Goal: Task Accomplishment & Management: Manage account settings

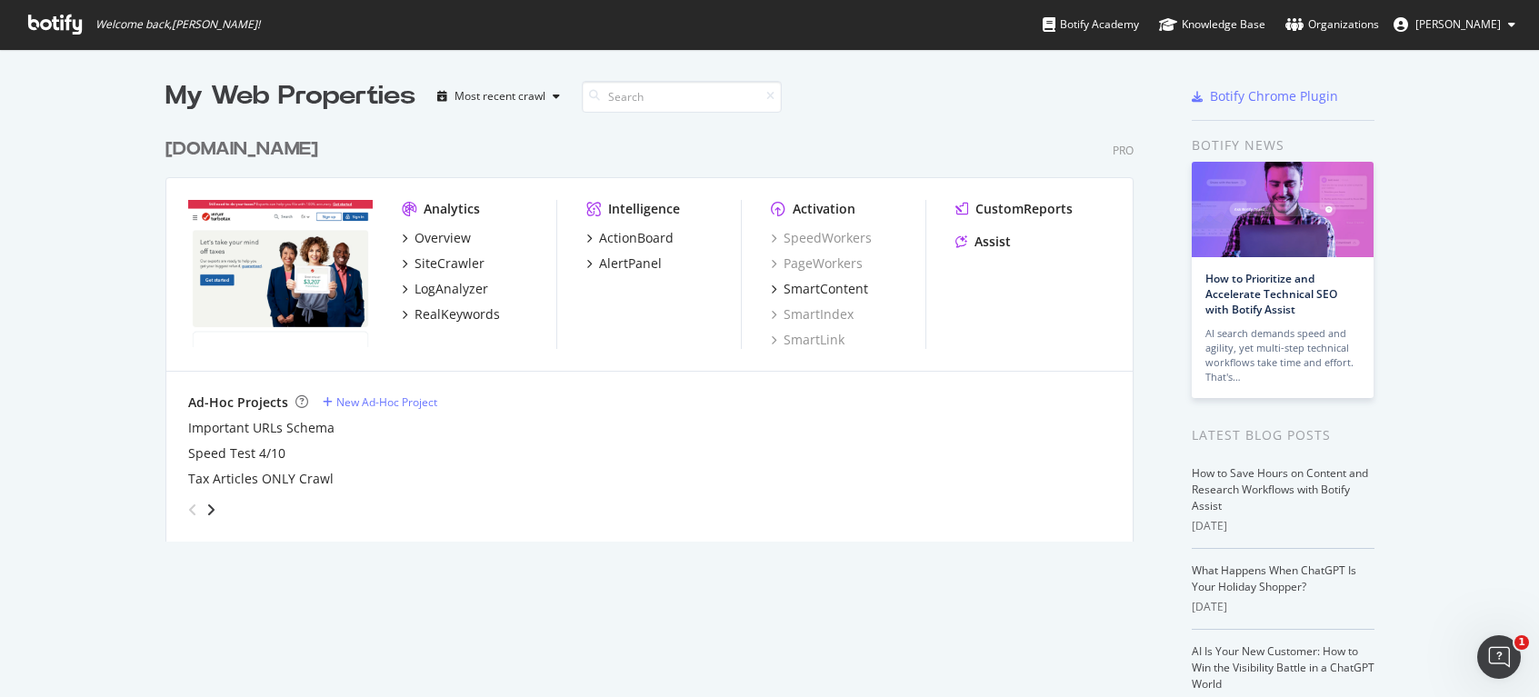
click at [1484, 29] on span "[PERSON_NAME]" at bounding box center [1457, 23] width 85 height 15
click at [1379, 26] on div "Organizations" at bounding box center [1332, 24] width 94 height 18
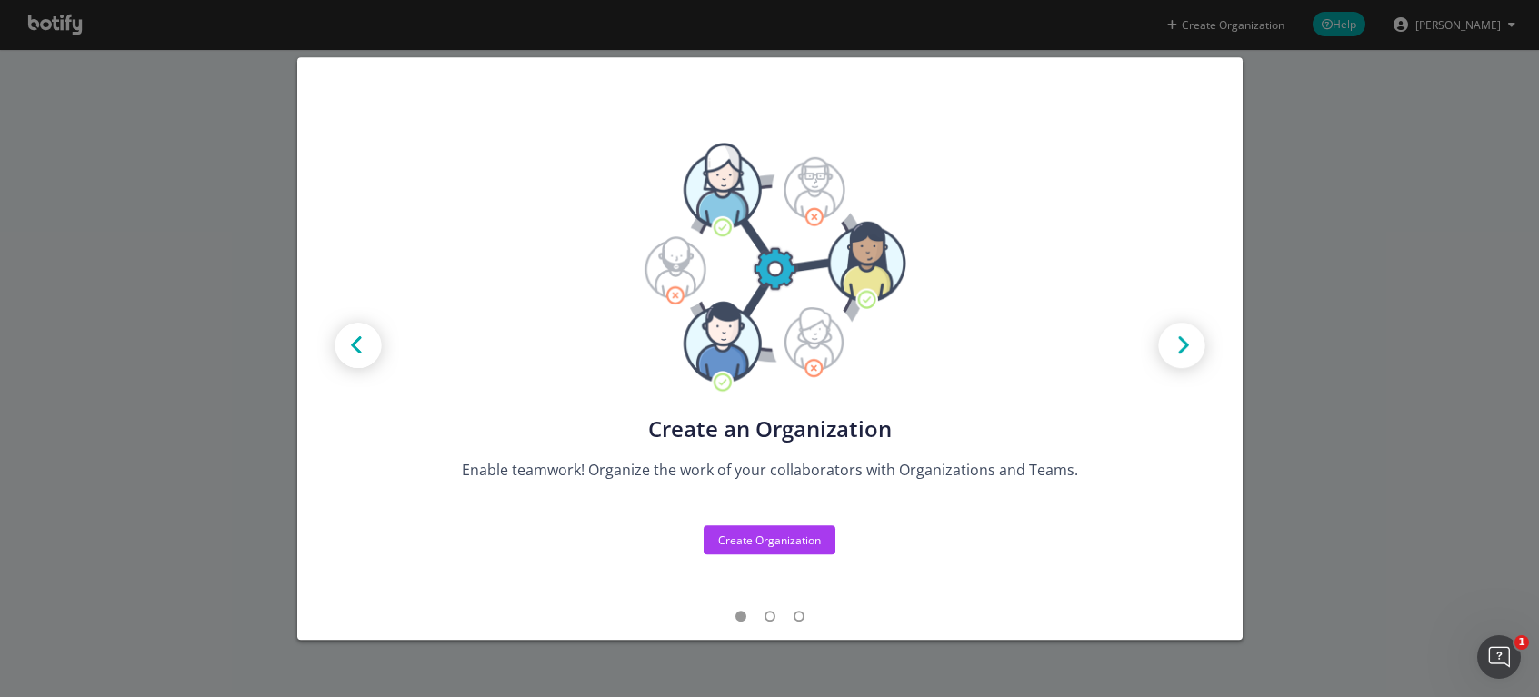
click at [1364, 95] on div "Create new Projects for your Teams Create the exact model that matches your Org…" at bounding box center [769, 348] width 1539 height 697
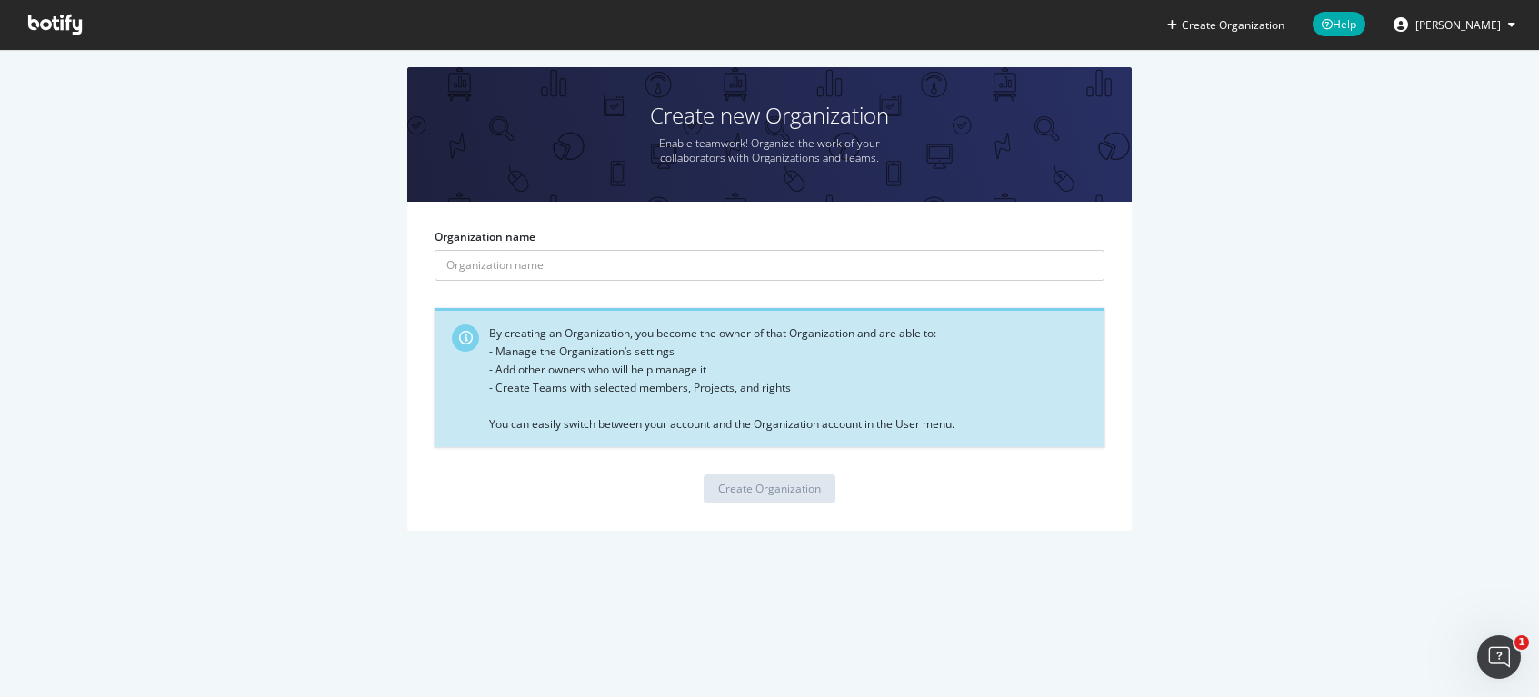
click at [1472, 30] on span "[PERSON_NAME]" at bounding box center [1457, 24] width 85 height 15
